Goal: Task Accomplishment & Management: Use online tool/utility

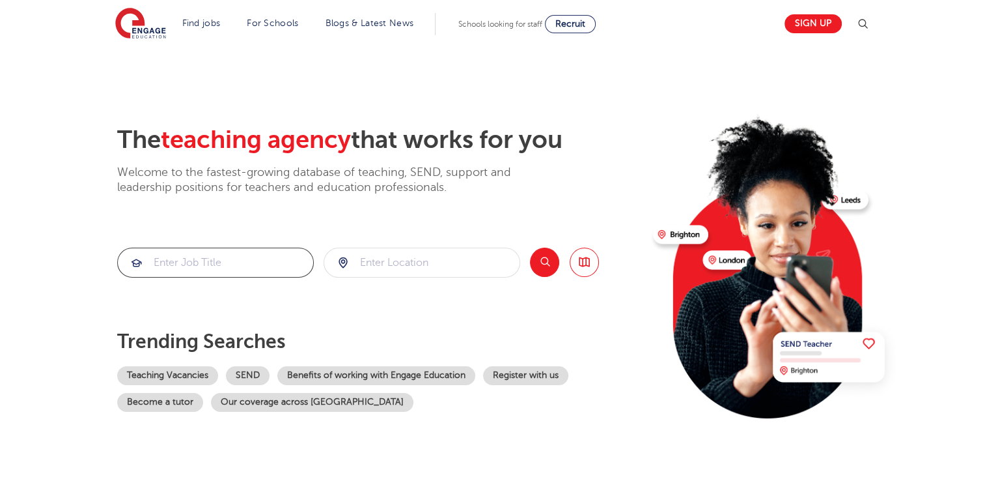
click at [190, 259] on input "search" at bounding box center [215, 262] width 195 height 29
type input "geography"
click at [375, 267] on input "search" at bounding box center [421, 262] width 195 height 29
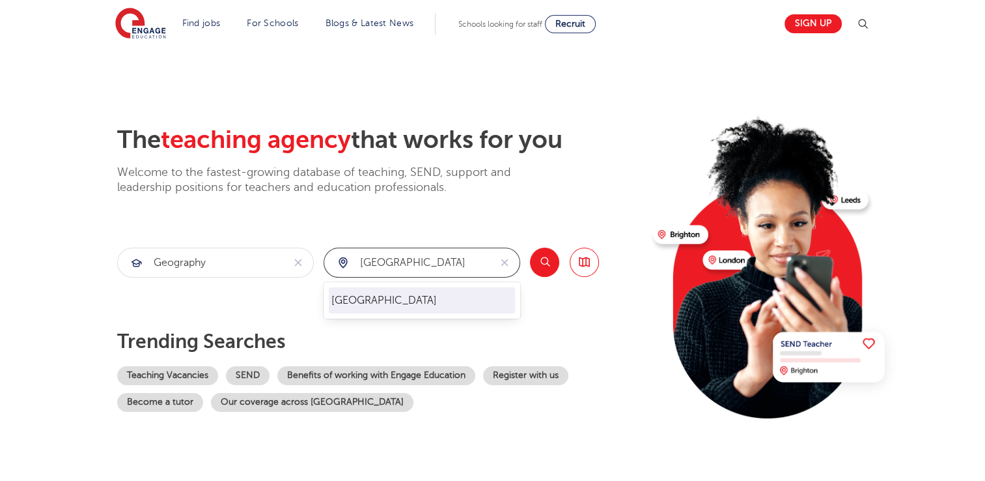
click at [359, 294] on li "[GEOGRAPHIC_DATA]" at bounding box center [422, 300] width 186 height 26
type input "[GEOGRAPHIC_DATA]"
click at [547, 264] on button "Search" at bounding box center [544, 261] width 29 height 29
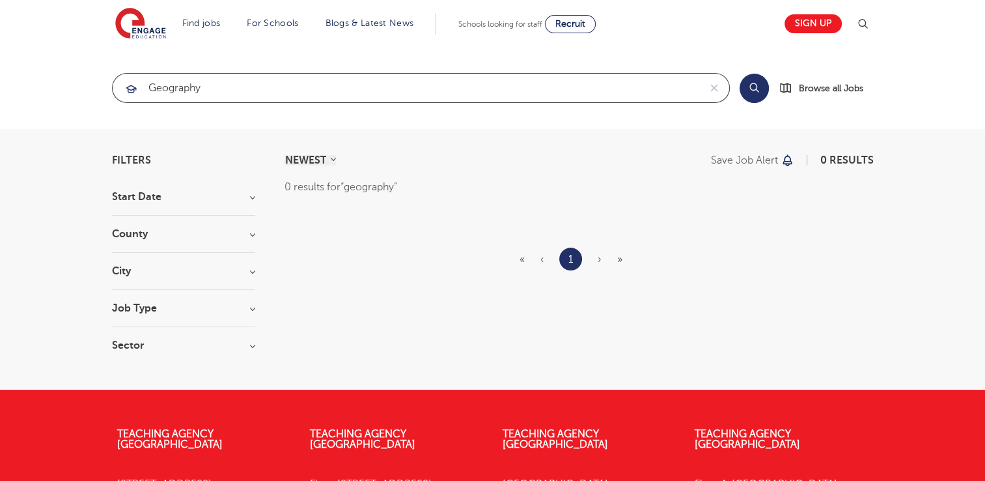
click at [219, 91] on input "geography" at bounding box center [406, 88] width 587 height 29
type input "g"
type input "religion"
click at [750, 89] on button "Search" at bounding box center [754, 88] width 29 height 29
click at [811, 90] on span "Browse all Jobs" at bounding box center [831, 88] width 64 height 15
